Goal: Find specific page/section: Find specific page/section

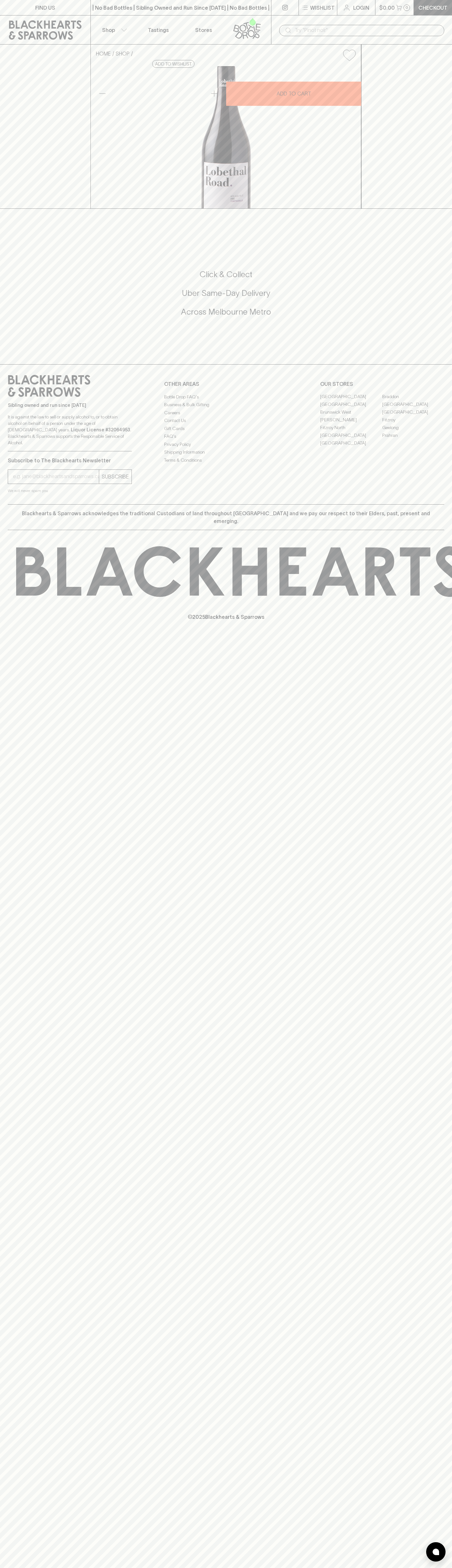
click at [17, 2] on link "FIND US" at bounding box center [45, 7] width 90 height 15
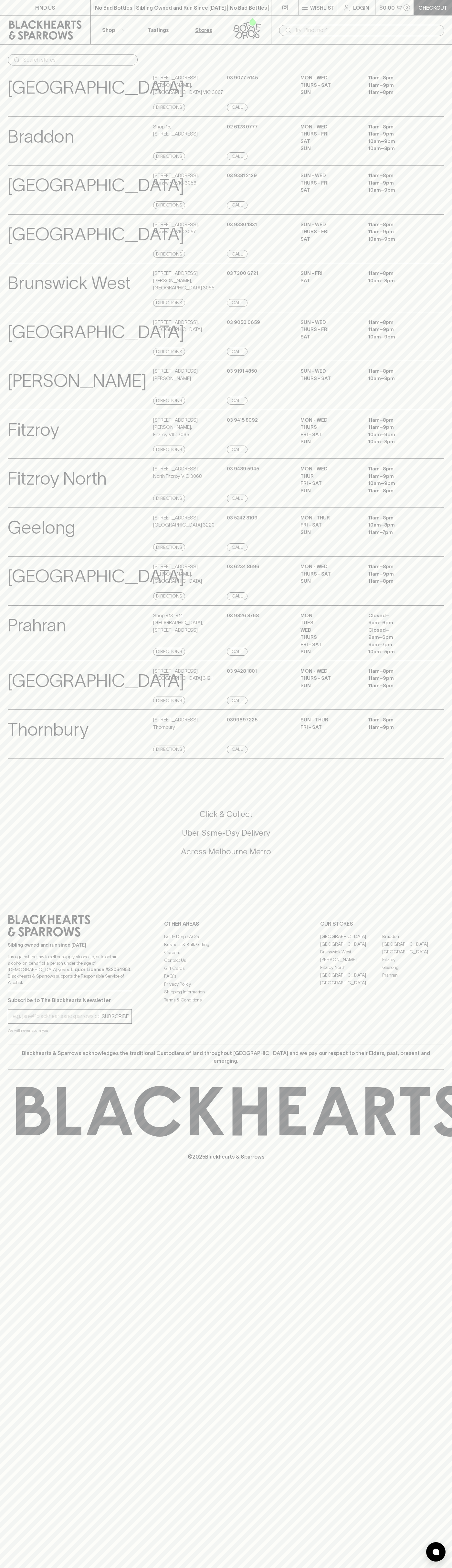
click at [442, 737] on div "Thornbury View Store Details [STREET_ADDRESS] Directions [PHONE_NUMBER] Call Su…" at bounding box center [226, 734] width 436 height 49
click at [263, 1567] on html "FIND US | No Bad Bottles | Sibling Owned and Run Since [DATE] | No Bad Bottles …" at bounding box center [226, 784] width 452 height 1568
click at [32, 1021] on input "email" at bounding box center [55, 1016] width 86 height 10
